Goal: Register for event/course

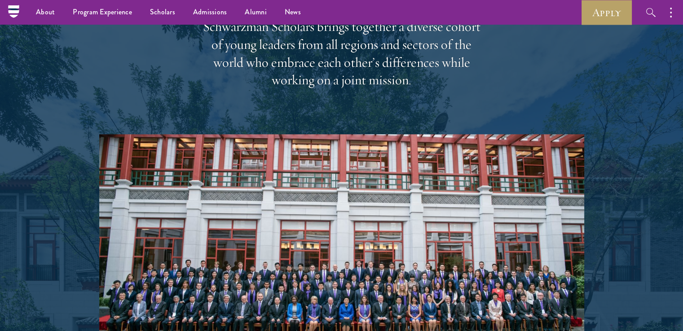
scroll to position [1158, 0]
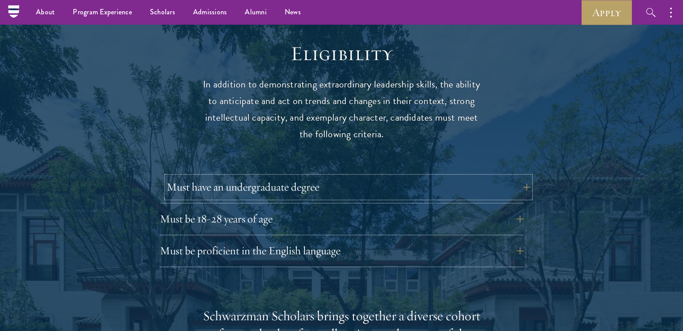
click at [519, 176] on button "Must have an undergraduate degree" at bounding box center [349, 187] width 364 height 22
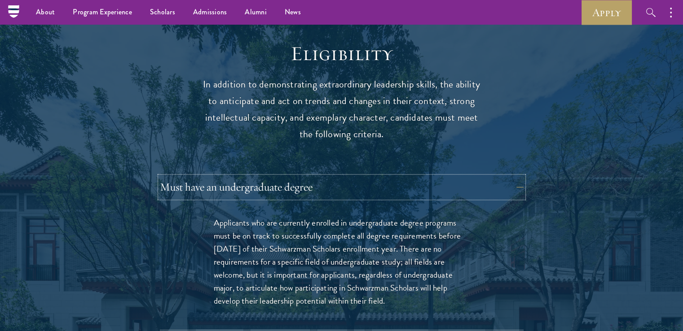
scroll to position [1447, 0]
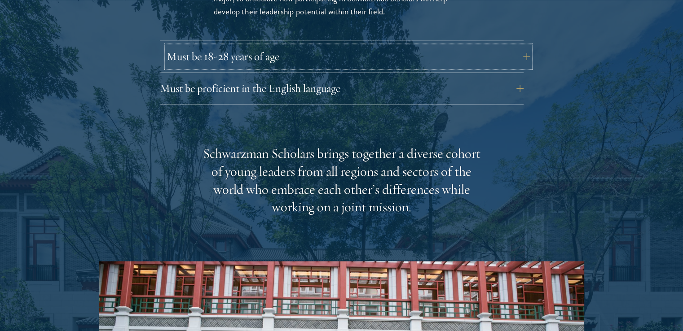
click at [514, 46] on button "Must be 18-28 years of age" at bounding box center [349, 57] width 364 height 22
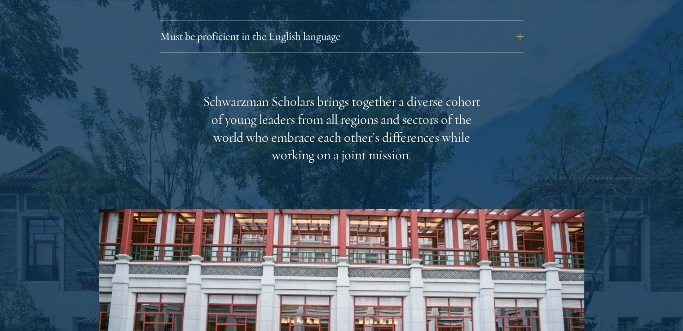
click at [514, 31] on div "Must be proficient in the English language Applicants must demonstrate strong E…" at bounding box center [342, 39] width 364 height 27
click at [519, 26] on button "Must be proficient in the English language" at bounding box center [349, 37] width 364 height 22
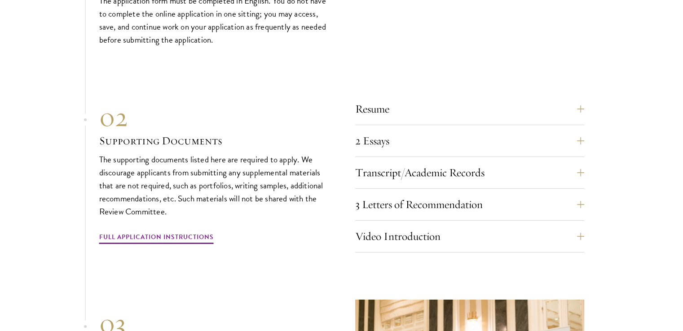
scroll to position [3292, 0]
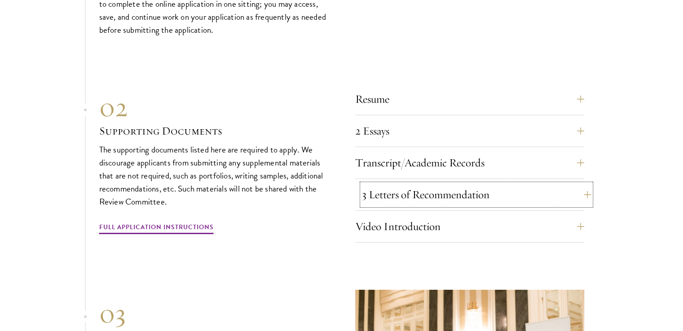
click at [578, 193] on button "3 Letters of Recommendation" at bounding box center [476, 195] width 229 height 22
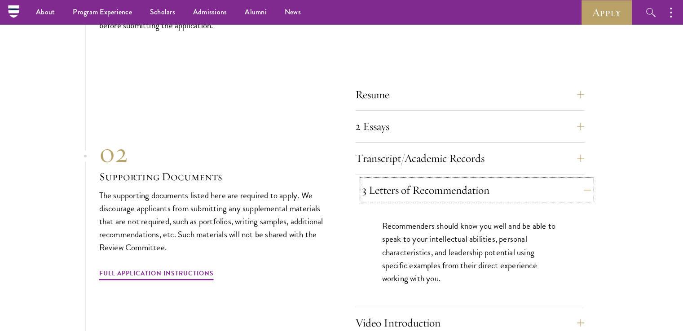
scroll to position [3052, 0]
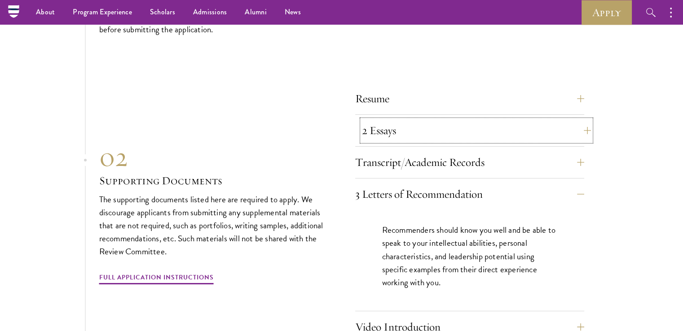
click at [578, 130] on button "2 Essays" at bounding box center [476, 131] width 229 height 22
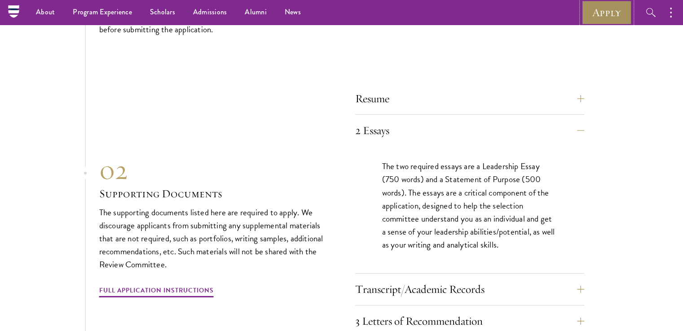
click at [606, 19] on link "Apply" at bounding box center [606, 12] width 50 height 25
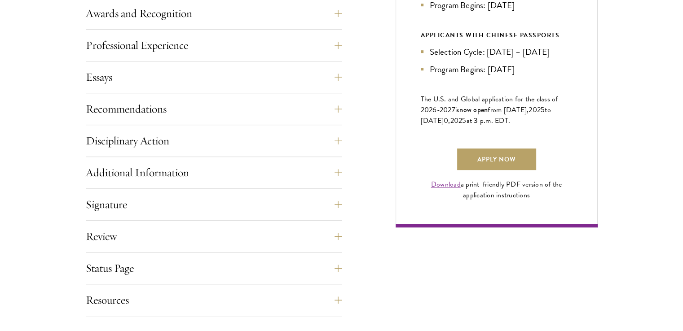
scroll to position [868, 0]
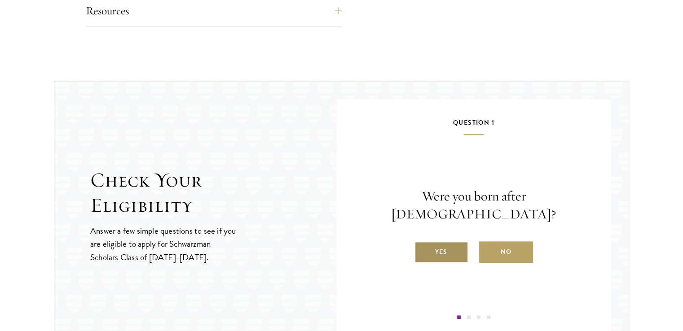
click at [440, 242] on label "Yes" at bounding box center [441, 253] width 54 height 22
click at [422, 242] on input "Yes" at bounding box center [418, 246] width 8 height 8
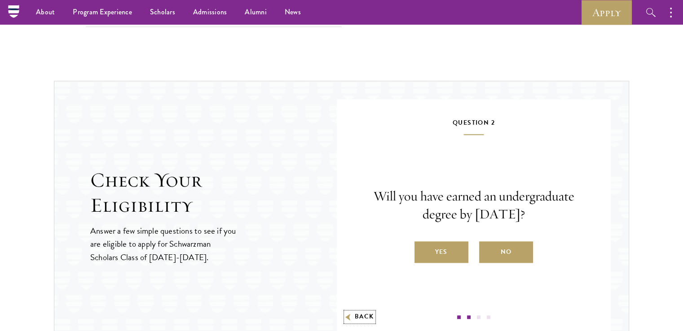
click at [347, 315] on icon "button" at bounding box center [347, 317] width 5 height 7
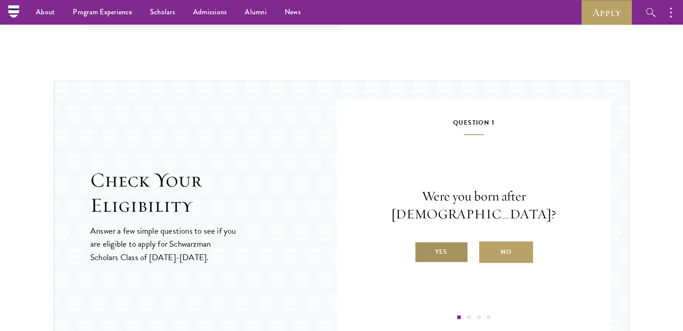
click at [457, 246] on label "Yes" at bounding box center [441, 253] width 54 height 22
click at [422, 246] on input "Yes" at bounding box center [418, 246] width 8 height 8
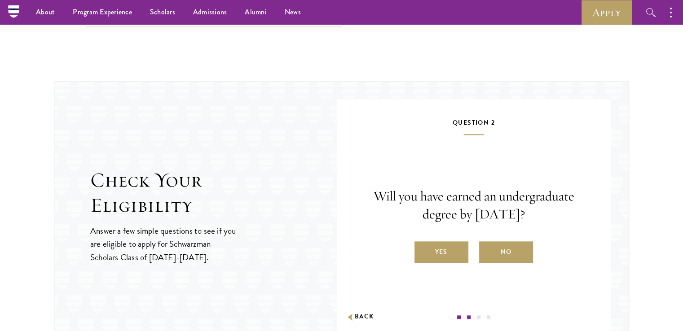
click at [457, 246] on label "Yes" at bounding box center [441, 253] width 54 height 22
click at [422, 246] on input "Yes" at bounding box center [418, 246] width 8 height 8
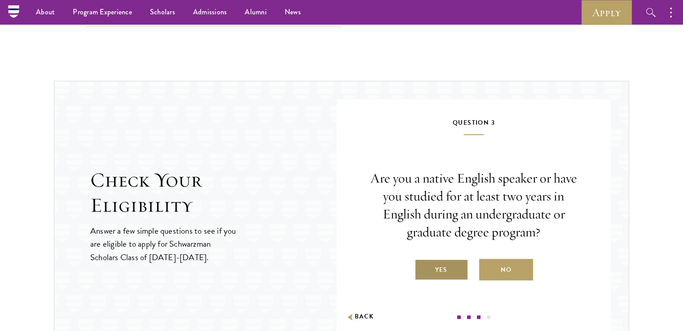
click at [446, 276] on label "Yes" at bounding box center [441, 270] width 54 height 22
click at [422, 268] on input "Yes" at bounding box center [418, 264] width 8 height 8
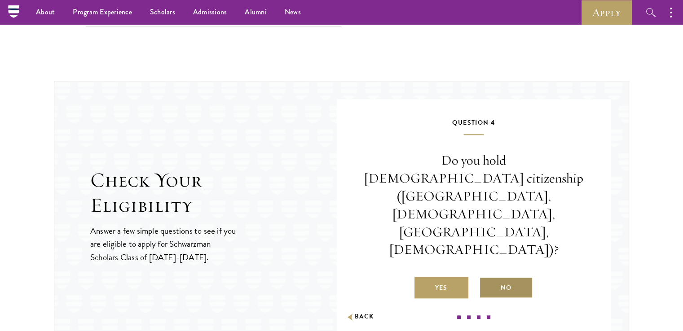
click at [504, 277] on label "No" at bounding box center [506, 288] width 54 height 22
click at [487, 278] on input "No" at bounding box center [483, 282] width 8 height 8
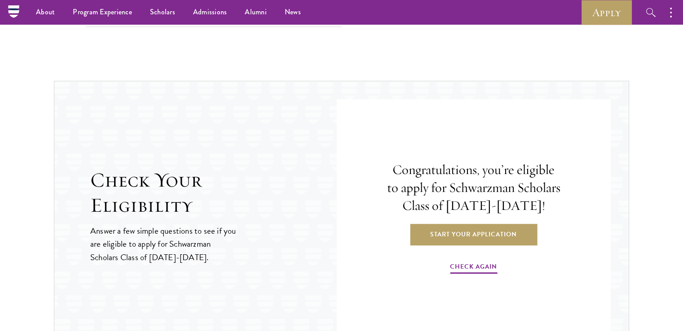
scroll to position [579, 0]
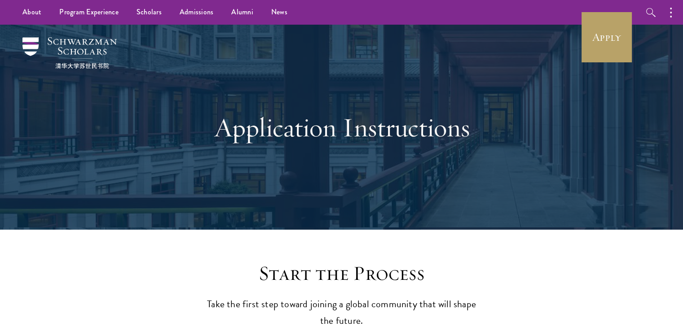
click at [671, 169] on div at bounding box center [341, 127] width 683 height 205
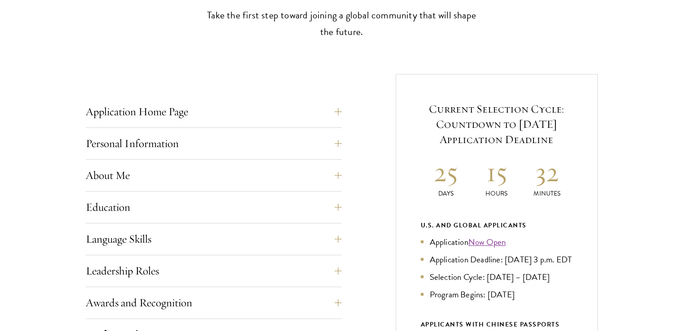
scroll to position [579, 0]
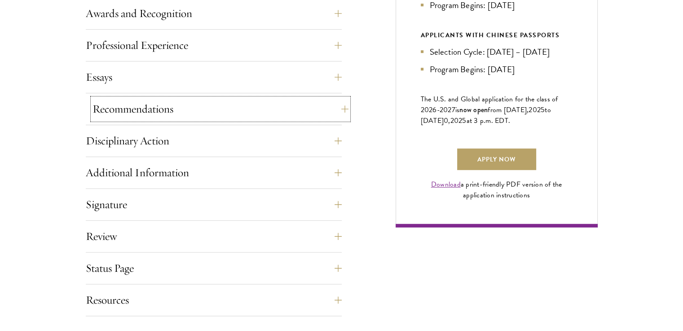
click at [335, 108] on button "Recommendations" at bounding box center [220, 109] width 256 height 22
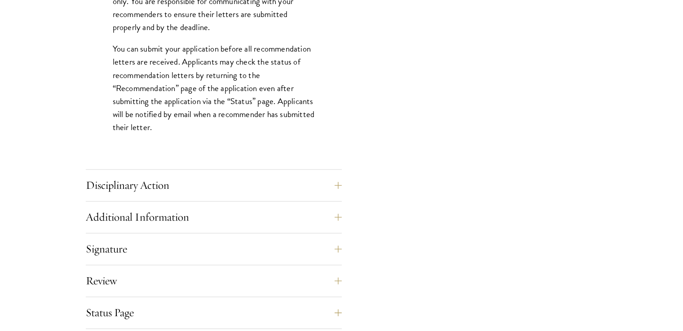
scroll to position [1279, 0]
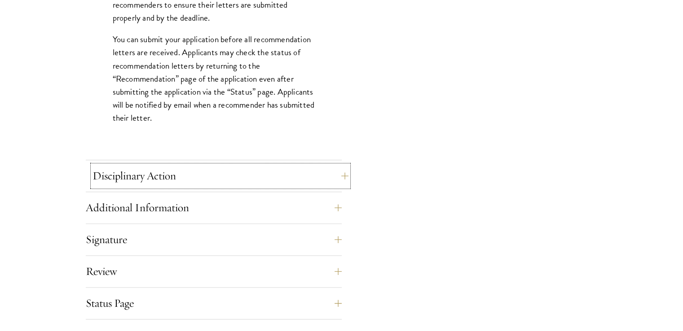
click at [339, 179] on button "Disciplinary Action" at bounding box center [220, 176] width 256 height 22
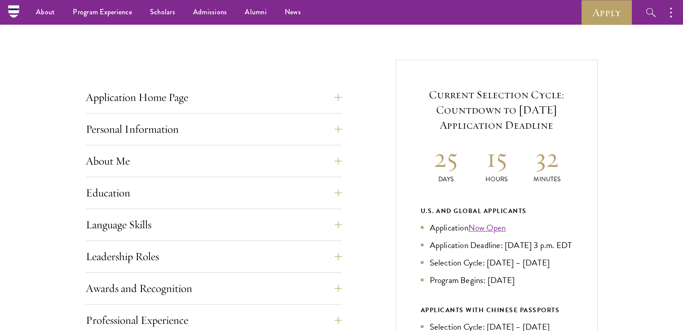
scroll to position [305, 0]
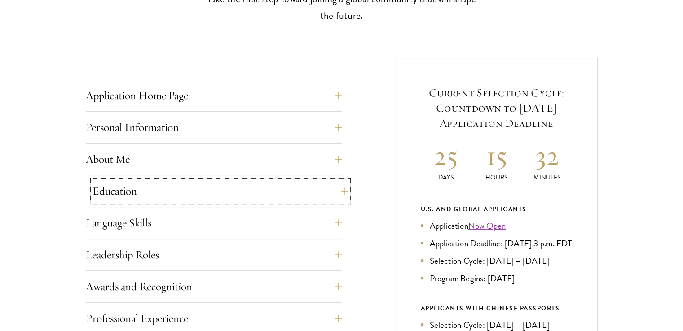
click at [338, 191] on button "Education" at bounding box center [220, 191] width 256 height 22
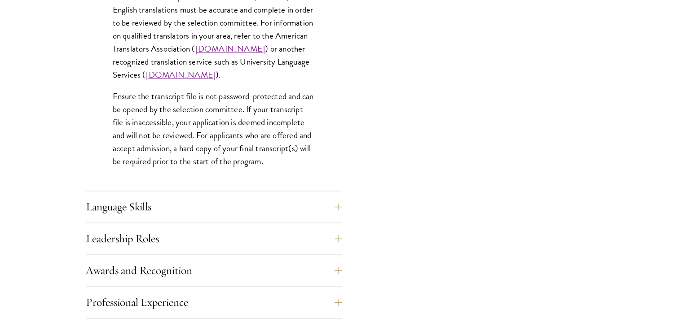
scroll to position [1472, 0]
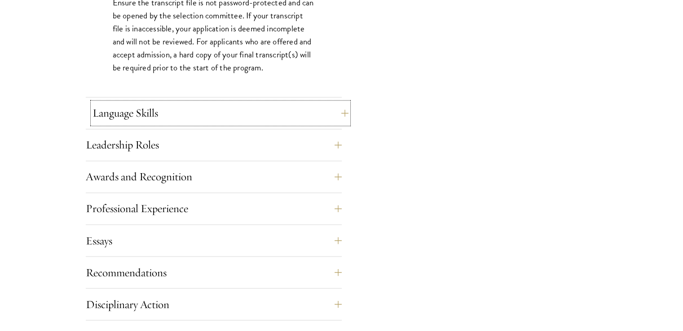
click at [340, 114] on button "Language Skills" at bounding box center [220, 113] width 256 height 22
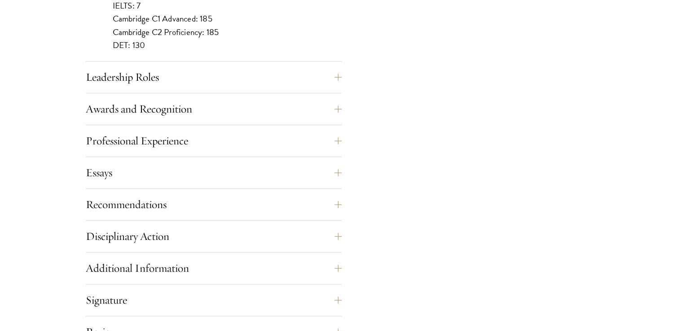
scroll to position [934, 0]
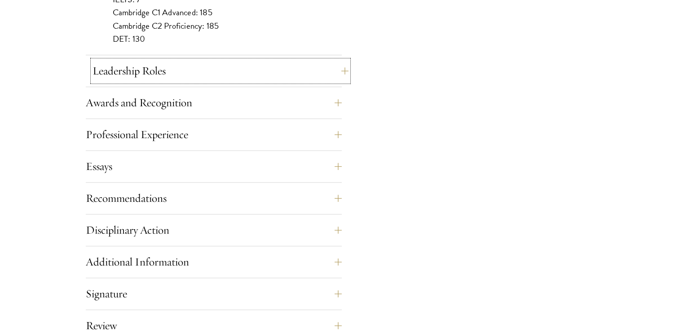
click at [337, 74] on button "Leadership Roles" at bounding box center [220, 71] width 256 height 22
